Goal: Task Accomplishment & Management: Use online tool/utility

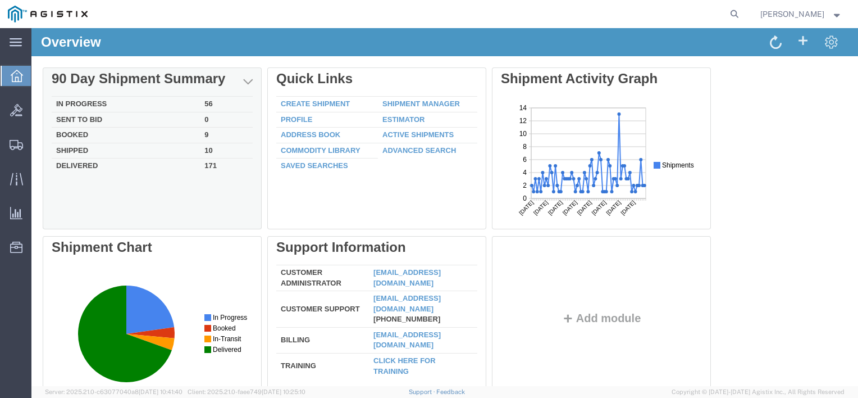
click at [77, 149] on td "Shipped" at bounding box center [126, 151] width 148 height 16
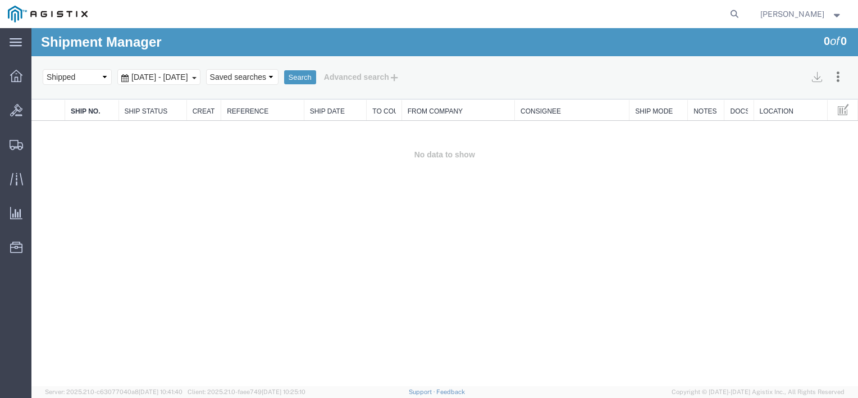
click at [153, 79] on span "[DATE] - [DATE]" at bounding box center [160, 76] width 62 height 9
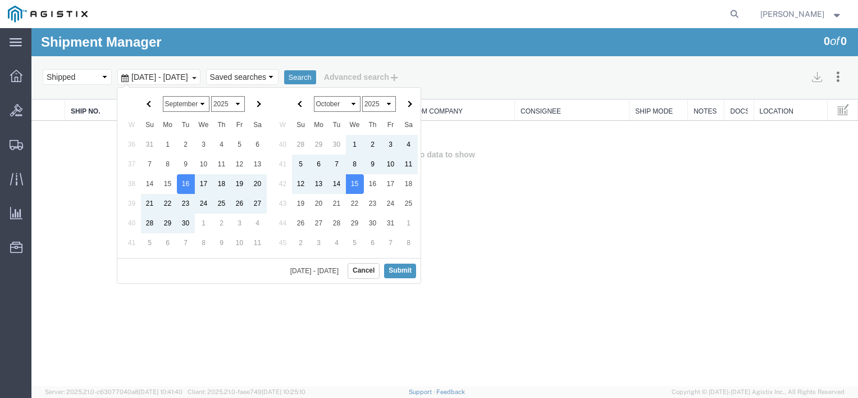
click at [163, 76] on span "[DATE] - [DATE]" at bounding box center [160, 76] width 62 height 9
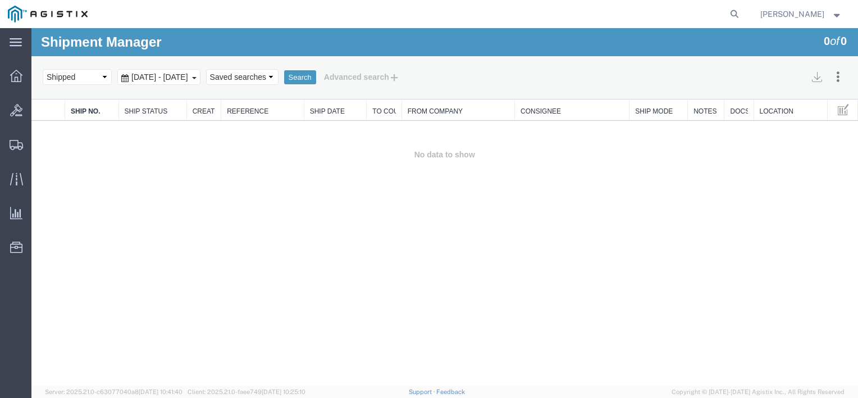
click at [171, 77] on span "[DATE] - [DATE]" at bounding box center [160, 76] width 62 height 9
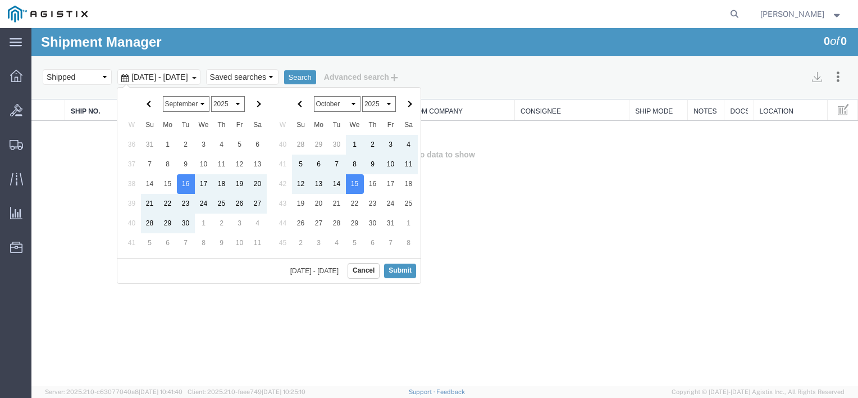
click at [200, 102] on select "January February March April May June July August September October November De…" at bounding box center [186, 104] width 47 height 16
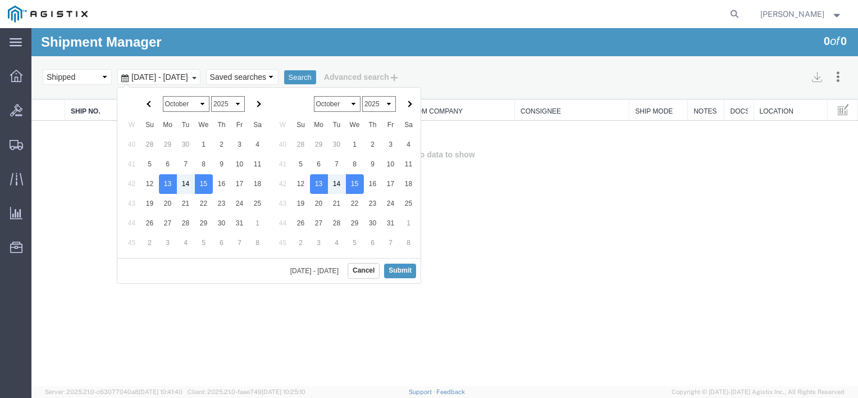
click at [193, 106] on select "January February March April May June July August September October November De…" at bounding box center [186, 104] width 47 height 16
click at [163, 96] on select "January February March April May June July August September October November De…" at bounding box center [186, 104] width 47 height 16
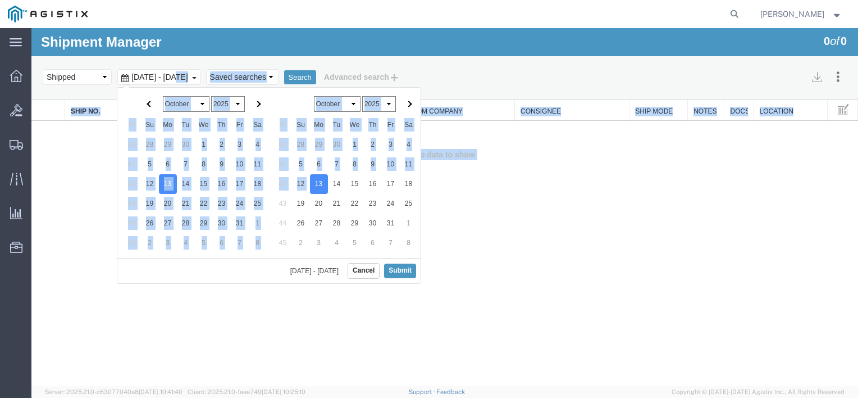
drag, startPoint x: 316, startPoint y: 184, endPoint x: 179, endPoint y: 76, distance: 173.9
click at [179, 76] on span "[DATE] - [DATE]" at bounding box center [160, 76] width 62 height 9
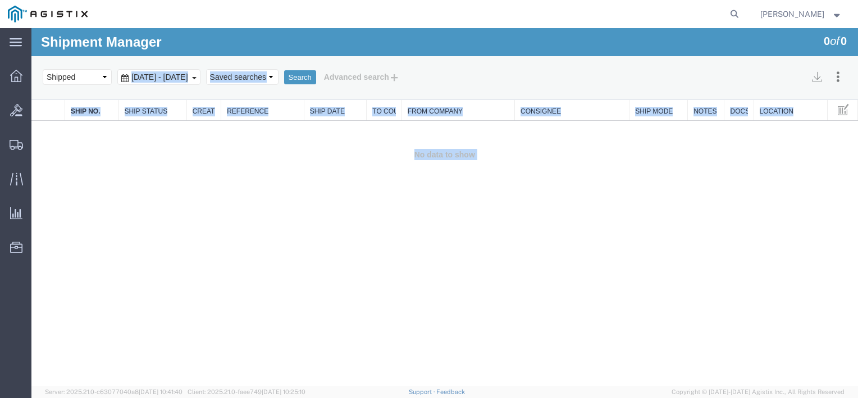
click at [179, 76] on span "[DATE] - [DATE]" at bounding box center [160, 76] width 62 height 9
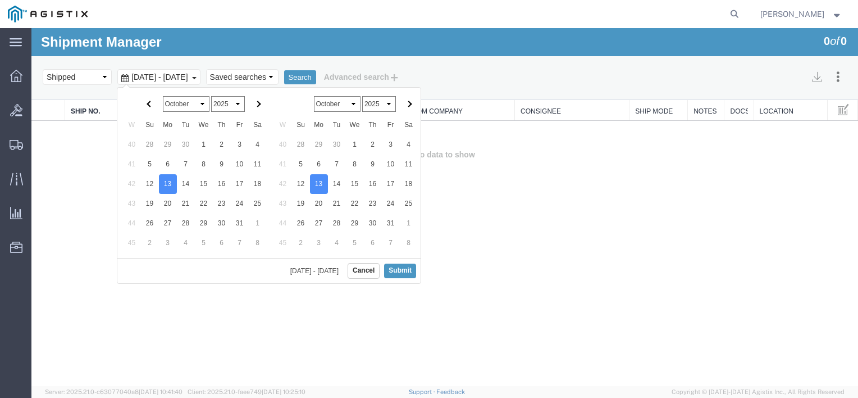
drag, startPoint x: 179, startPoint y: 76, endPoint x: 158, endPoint y: 79, distance: 21.5
click at [158, 79] on span "[DATE] - [DATE]" at bounding box center [160, 76] width 62 height 9
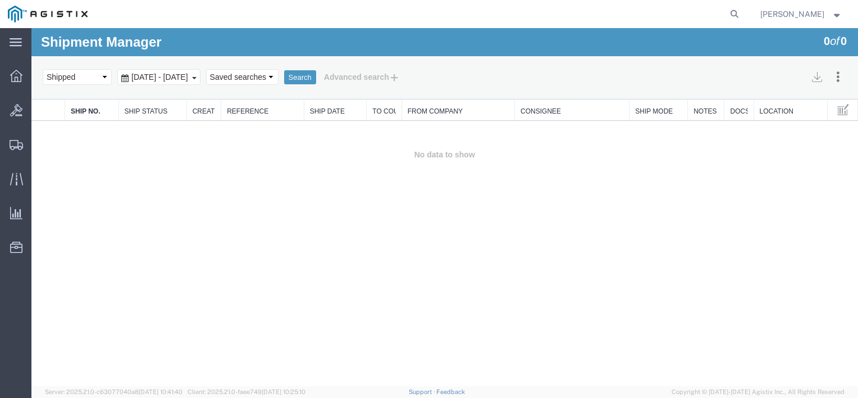
click at [191, 78] on span "[DATE] - [DATE]" at bounding box center [160, 76] width 62 height 9
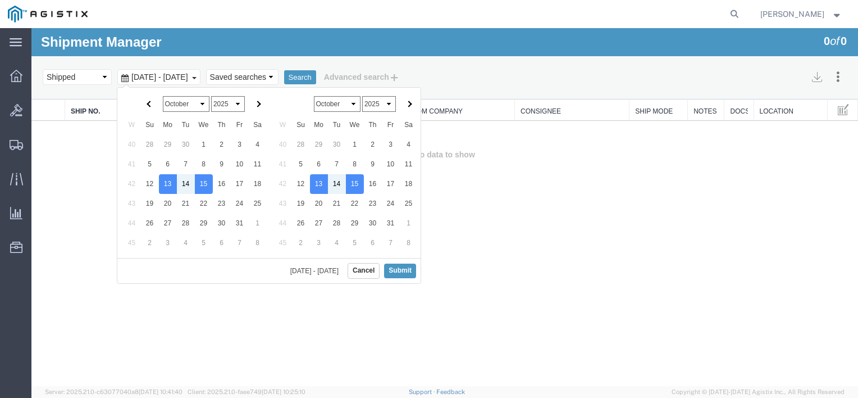
click at [191, 76] on span "[DATE] - [DATE]" at bounding box center [160, 76] width 62 height 9
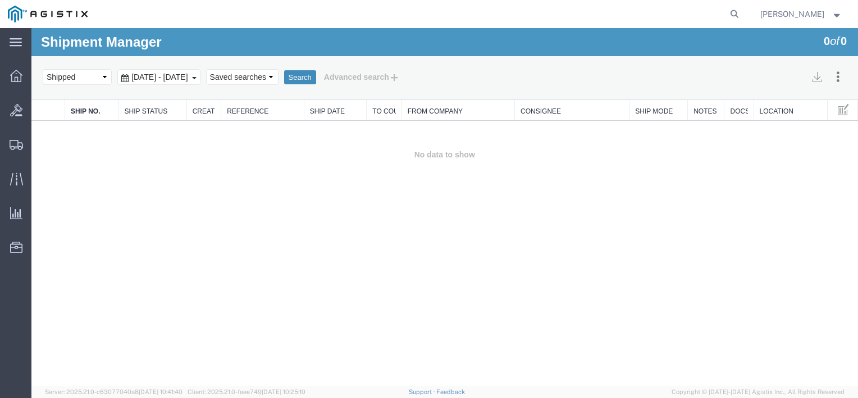
click at [316, 79] on button "Search" at bounding box center [300, 77] width 32 height 15
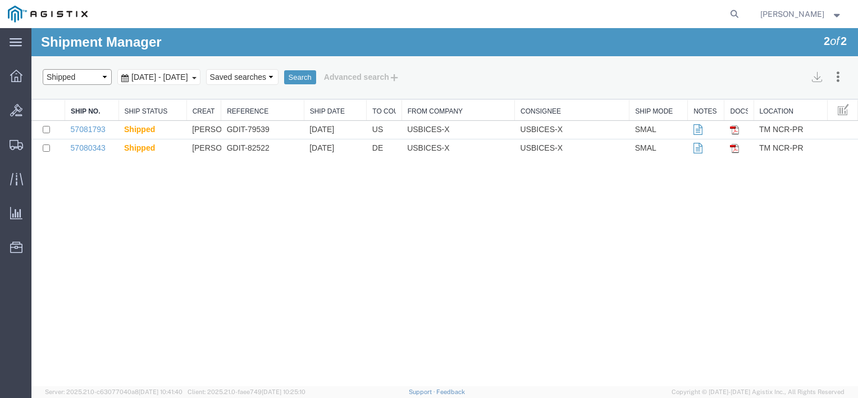
click at [104, 77] on select "Select status Active All Shipments Approved Booked Canceled Delivered Denied Ne…" at bounding box center [77, 77] width 69 height 16
select select "BOOKED"
click at [43, 69] on select "Select status Active All Shipments Approved Booked Canceled Delivered Denied Ne…" at bounding box center [77, 77] width 69 height 16
click at [316, 74] on button "Search" at bounding box center [300, 77] width 32 height 15
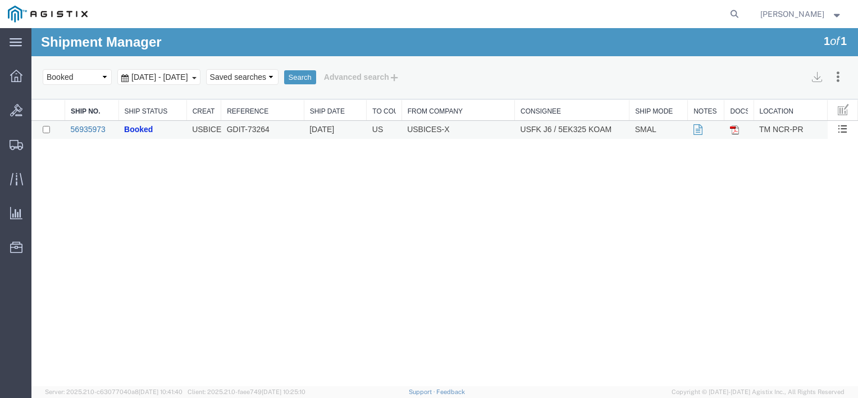
click at [88, 125] on link "56935973" at bounding box center [88, 129] width 35 height 9
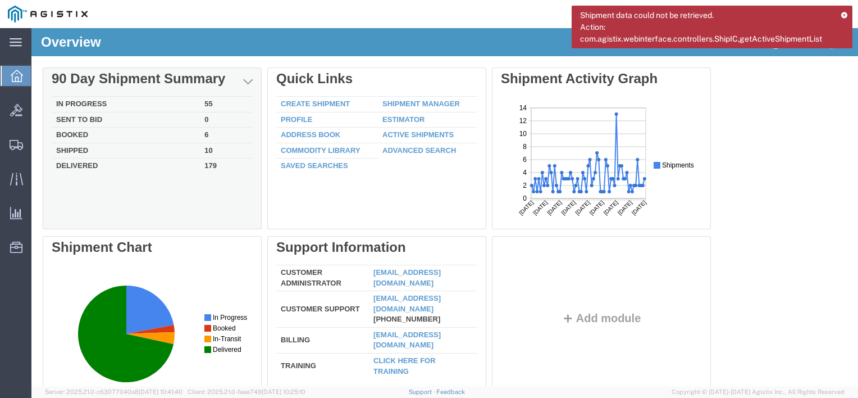
click at [88, 99] on td "In Progress" at bounding box center [126, 105] width 148 height 16
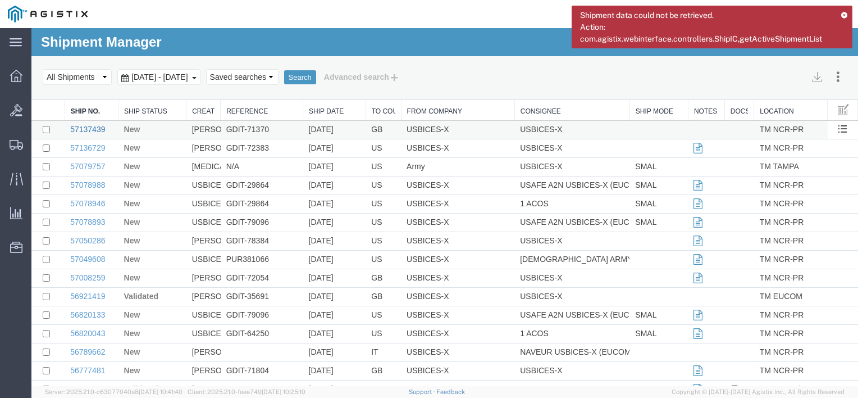
click at [89, 129] on link "57137439" at bounding box center [87, 129] width 35 height 9
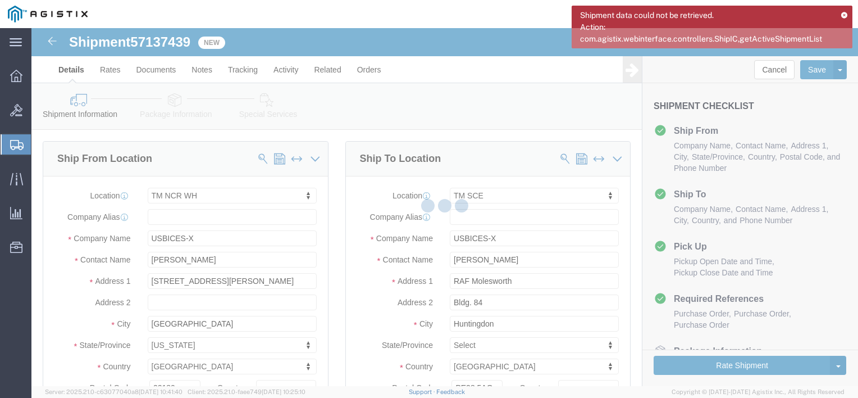
select select "69651"
select select "34240"
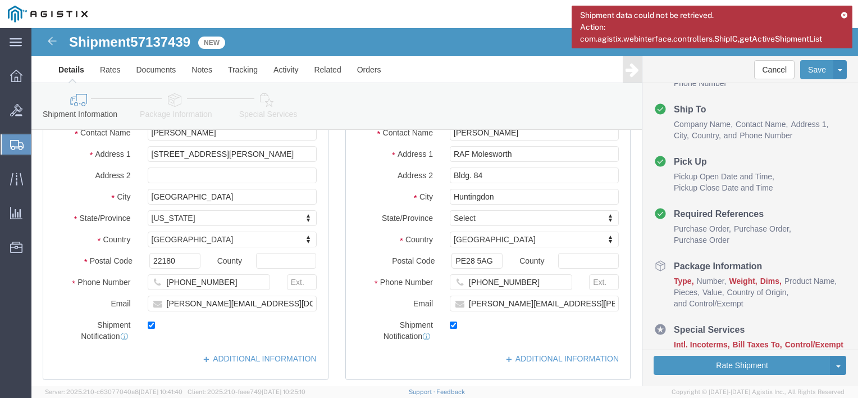
scroll to position [125, 0]
